Goal: Navigation & Orientation: Find specific page/section

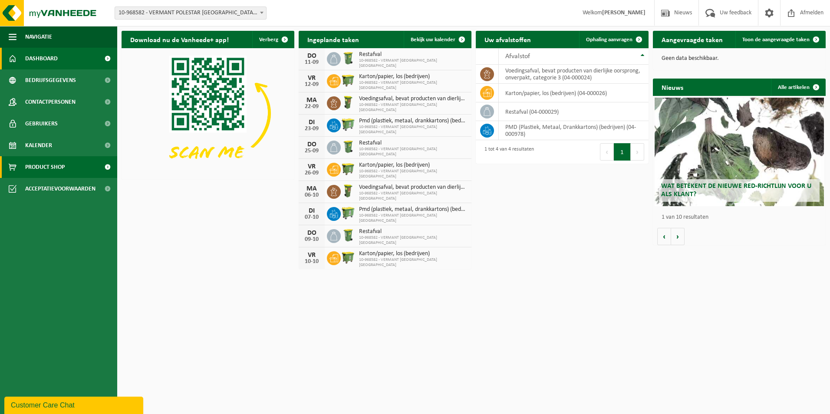
click at [111, 166] on span at bounding box center [108, 167] width 20 height 22
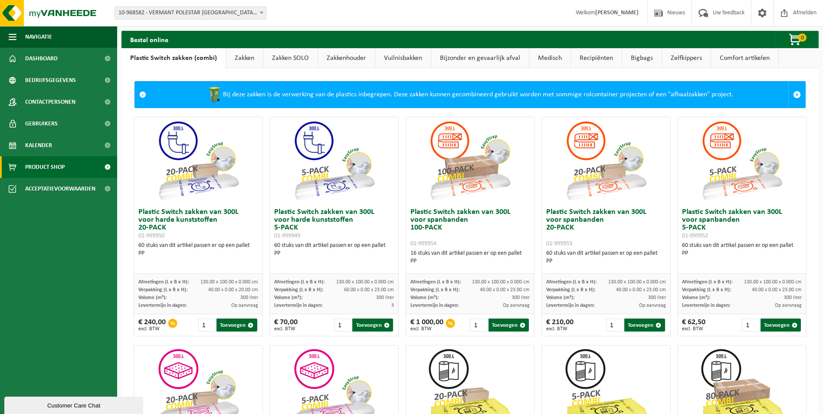
click at [680, 62] on link "Zelfkippers" at bounding box center [686, 58] width 49 height 20
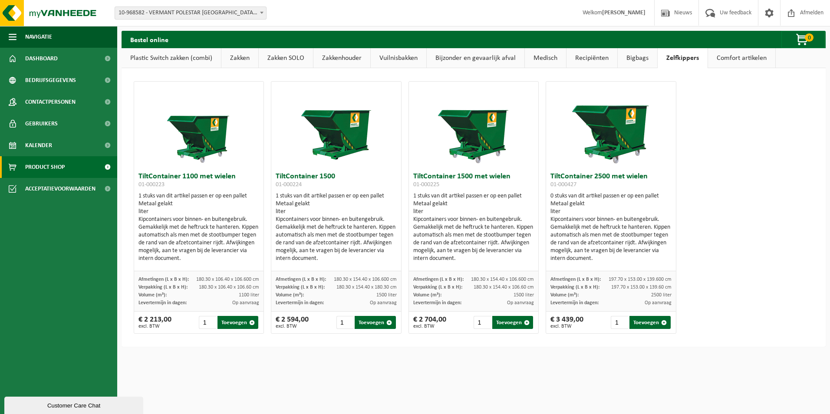
click at [628, 58] on link "Bigbags" at bounding box center [637, 58] width 39 height 20
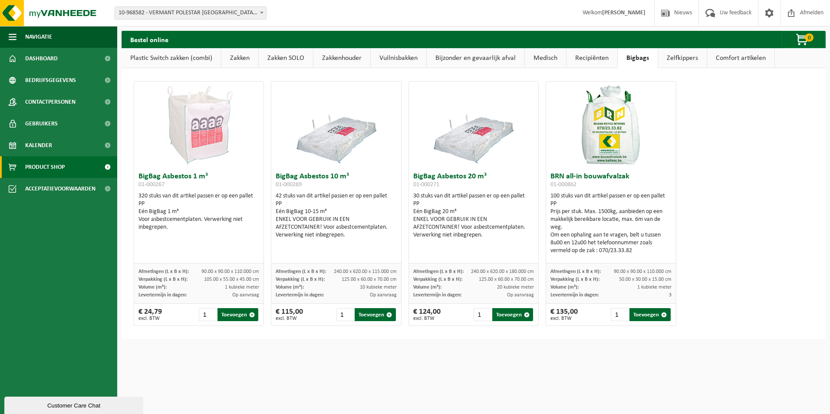
click at [601, 59] on link "Recipiënten" at bounding box center [591, 58] width 51 height 20
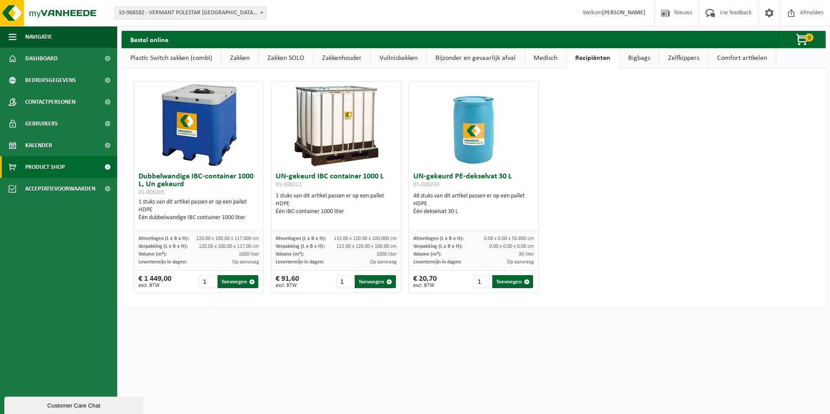
click at [551, 58] on link "Medisch" at bounding box center [545, 58] width 41 height 20
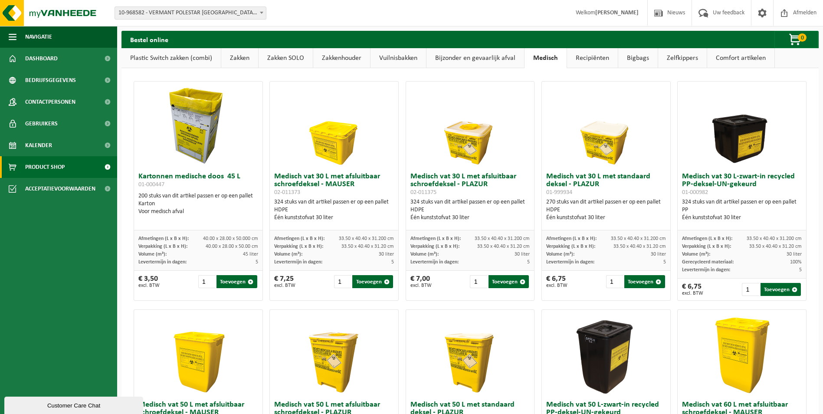
click at [492, 59] on link "Bijzonder en gevaarlijk afval" at bounding box center [476, 58] width 98 height 20
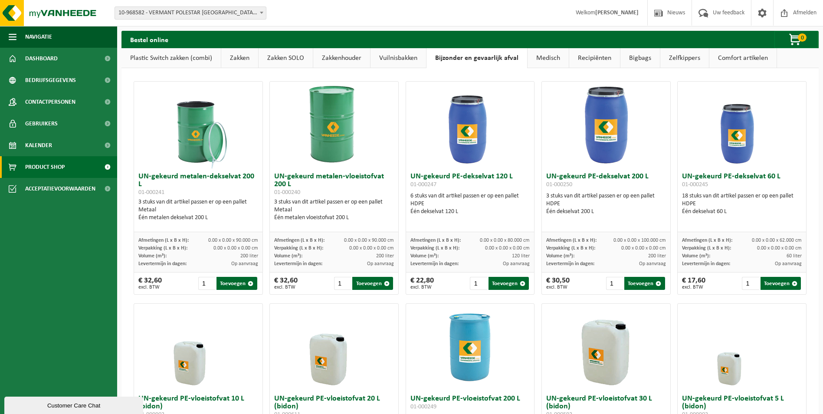
click at [403, 53] on link "Vuilnisbakken" at bounding box center [399, 58] width 56 height 20
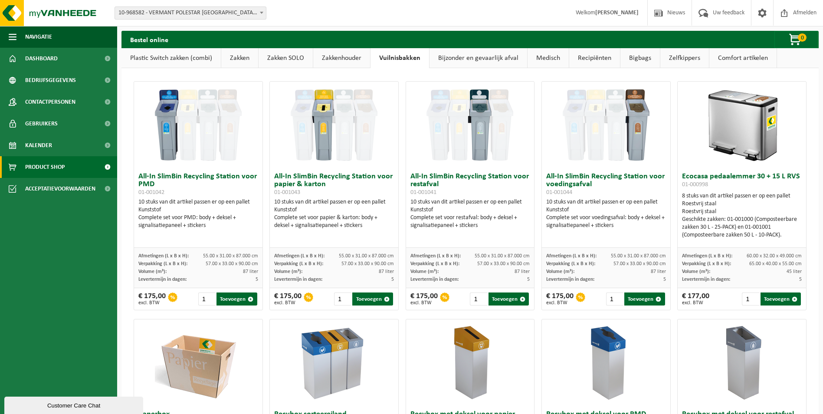
click at [273, 58] on link "Zakken SOLO" at bounding box center [286, 58] width 54 height 20
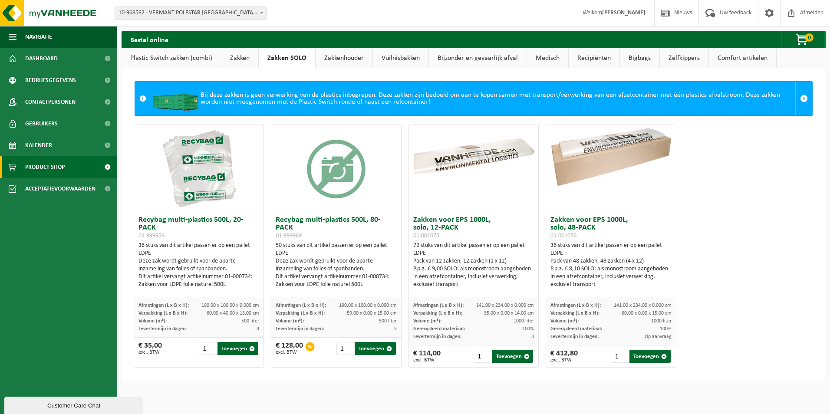
click at [332, 61] on link "Zakkenhouder" at bounding box center [344, 58] width 57 height 20
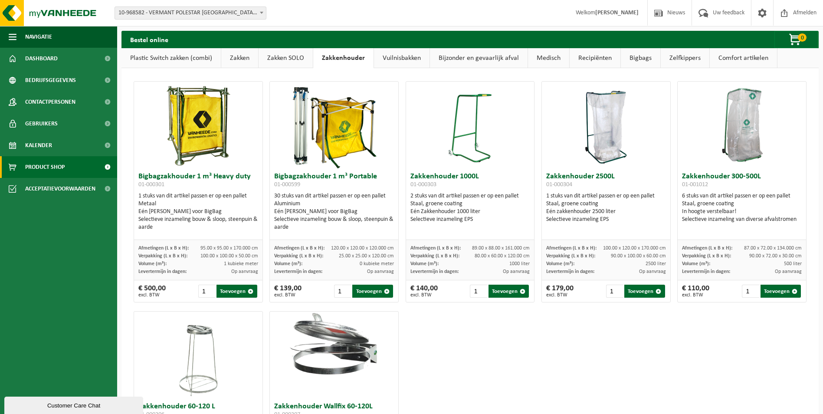
click at [240, 54] on link "Zakken" at bounding box center [239, 58] width 37 height 20
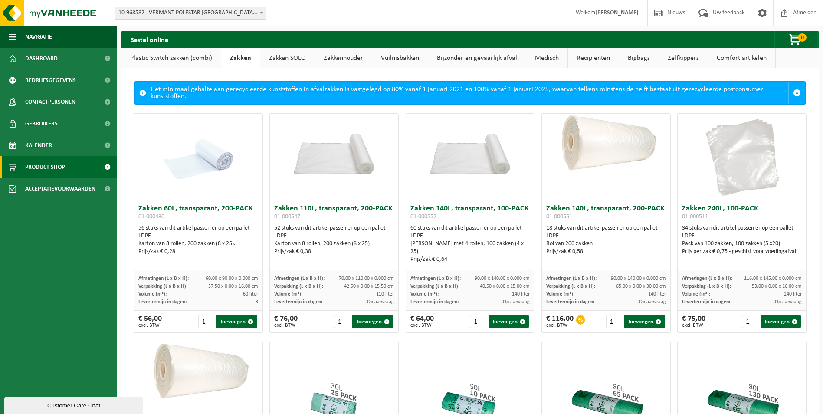
click at [287, 62] on link "Zakken SOLO" at bounding box center [287, 58] width 54 height 20
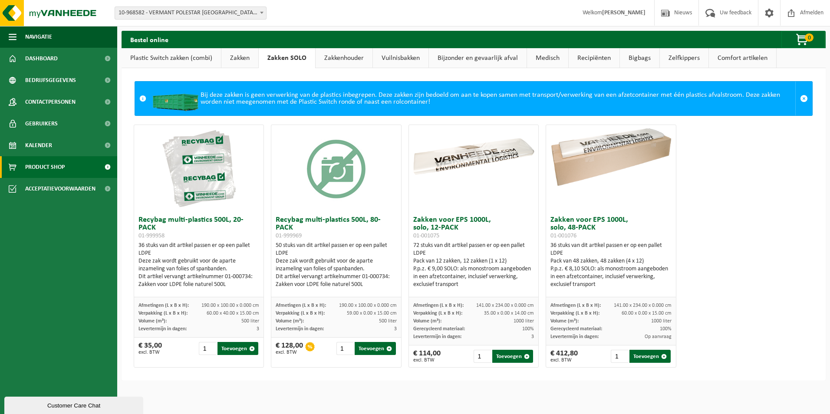
click at [735, 62] on link "Comfort artikelen" at bounding box center [742, 58] width 67 height 20
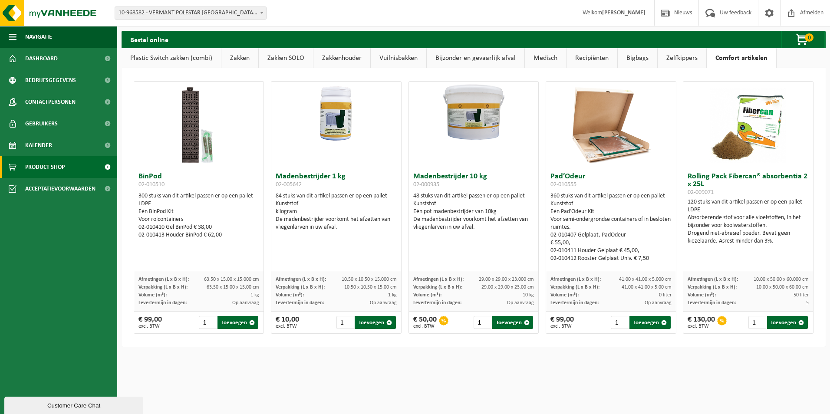
click at [675, 58] on link "Zelfkippers" at bounding box center [681, 58] width 49 height 20
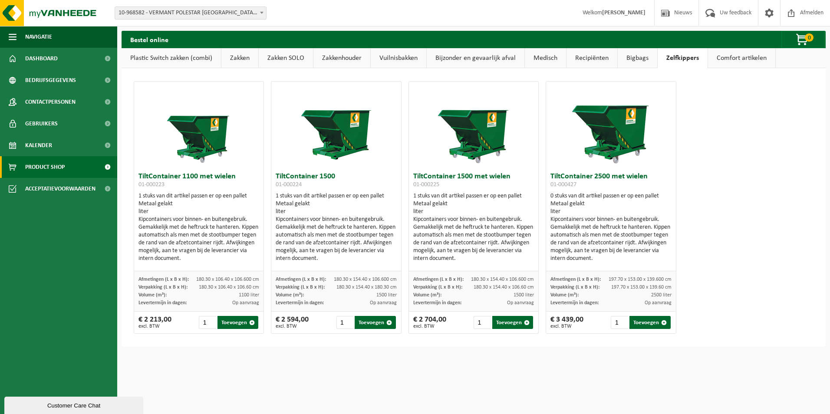
click at [646, 56] on link "Bigbags" at bounding box center [637, 58] width 39 height 20
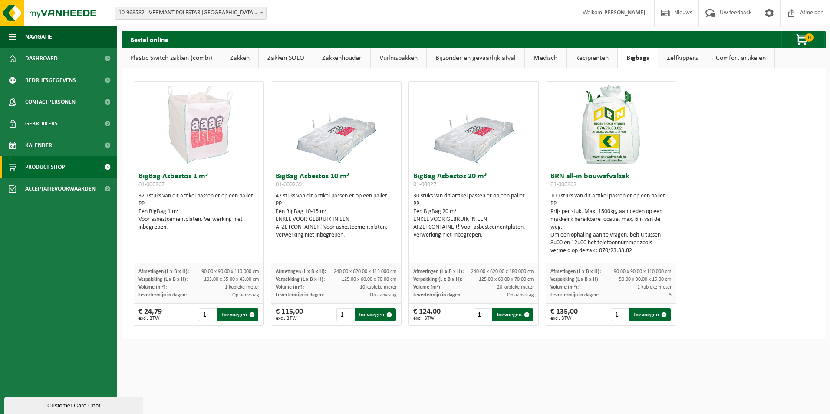
click at [589, 52] on link "Recipiënten" at bounding box center [591, 58] width 51 height 20
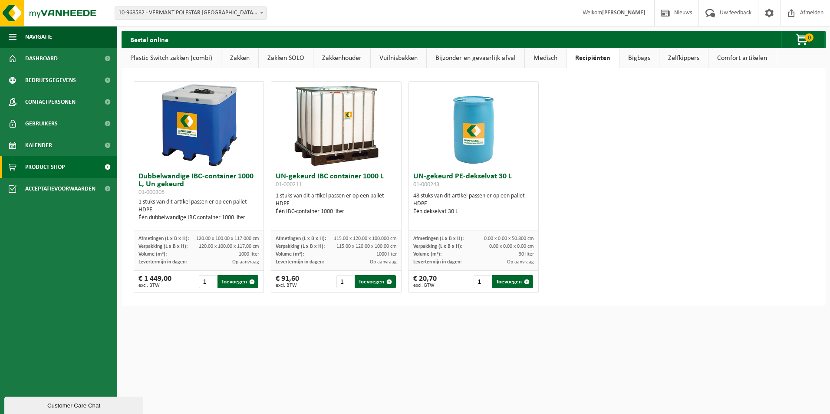
click at [546, 56] on link "Medisch" at bounding box center [545, 58] width 41 height 20
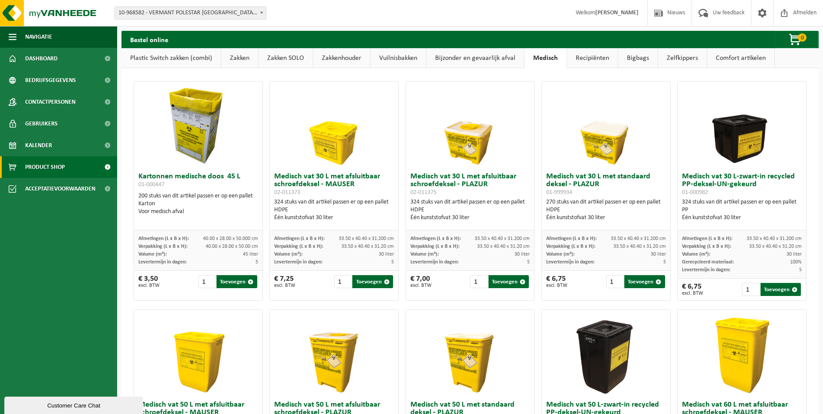
click at [49, 236] on ul "Navigatie Nieuws Uw feedback Afmelden Dashboard Bedrijfsgegevens Contactpersone…" at bounding box center [58, 220] width 117 height 388
click at [55, 99] on span "Contactpersonen" at bounding box center [50, 102] width 50 height 22
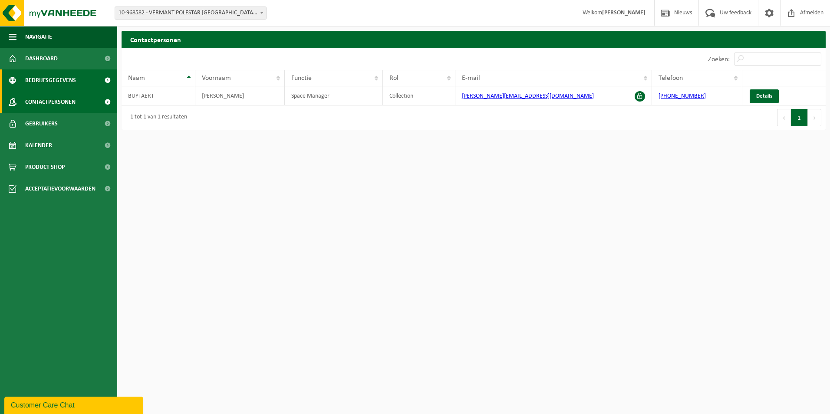
click at [65, 84] on span "Bedrijfsgegevens" at bounding box center [50, 80] width 51 height 22
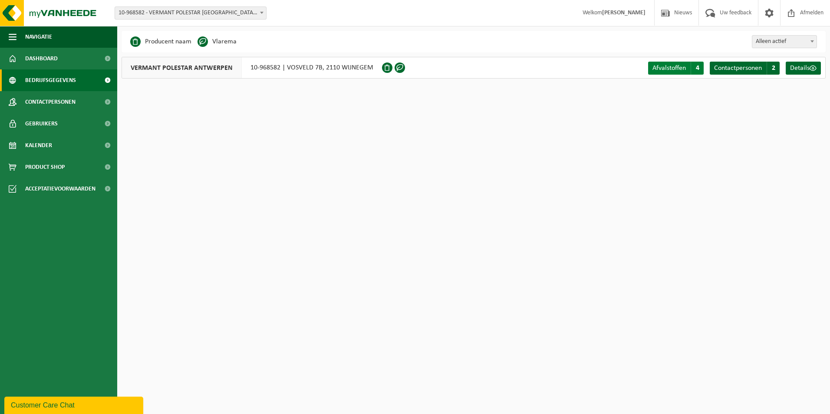
click at [674, 68] on span "Afvalstoffen" at bounding box center [668, 68] width 33 height 7
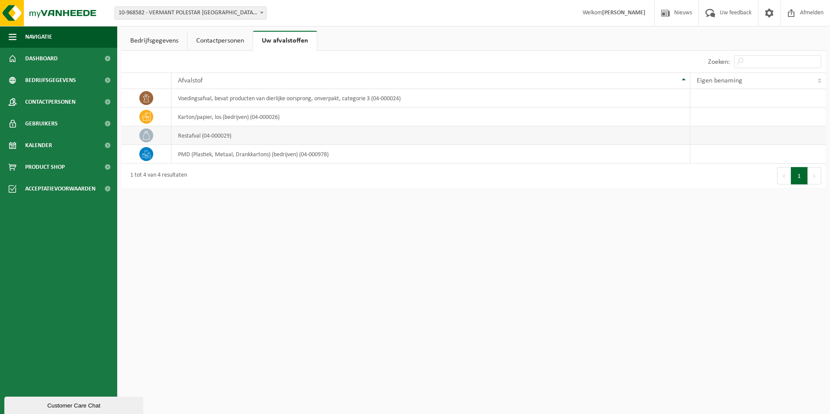
click at [147, 132] on icon at bounding box center [146, 135] width 7 height 9
click at [197, 16] on span "10-968582 - VERMANT POLESTAR [GEOGRAPHIC_DATA] - [GEOGRAPHIC_DATA]" at bounding box center [190, 13] width 151 height 12
click at [91, 57] on link "Dashboard" at bounding box center [58, 59] width 117 height 22
